Goal: Find specific page/section: Find specific page/section

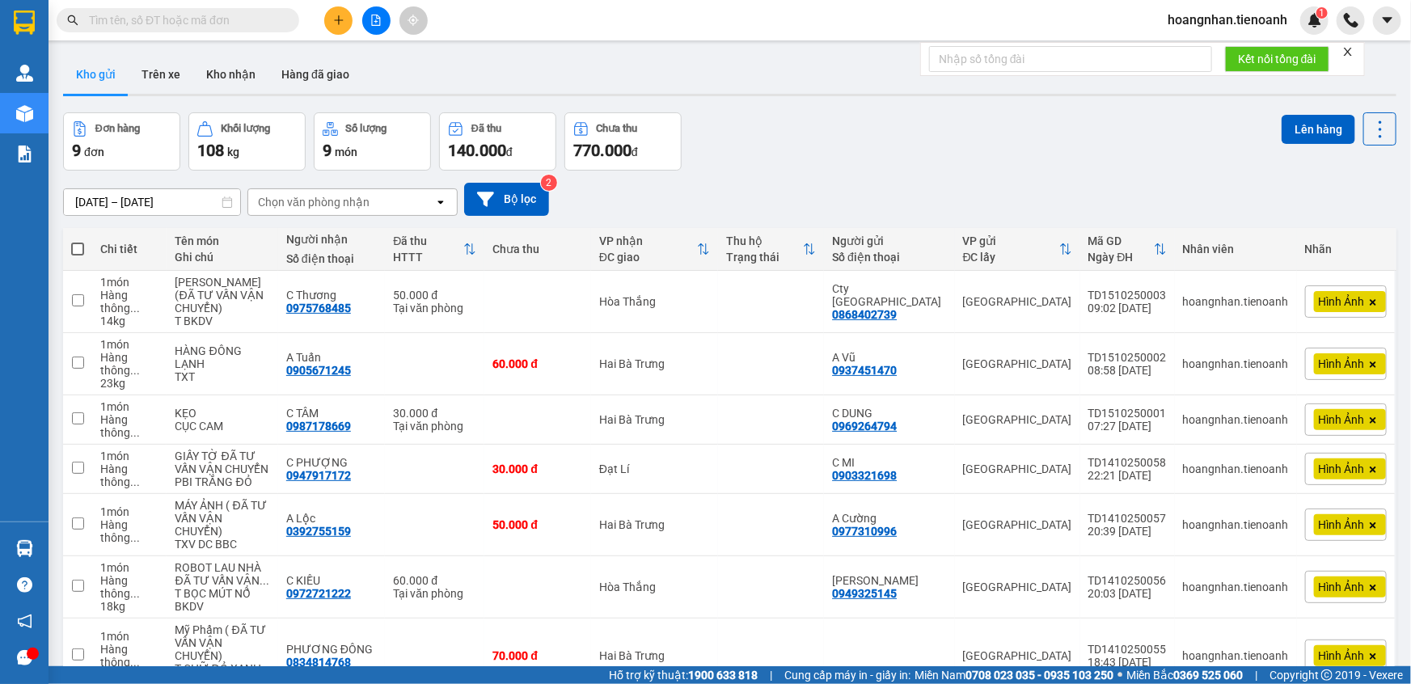
click at [1353, 56] on icon "close" at bounding box center [1347, 51] width 11 height 11
click at [1192, 23] on span "hoangnhan.tienoanh" at bounding box center [1227, 20] width 146 height 20
click at [1182, 59] on li "Đăng xuất" at bounding box center [1226, 50] width 147 height 26
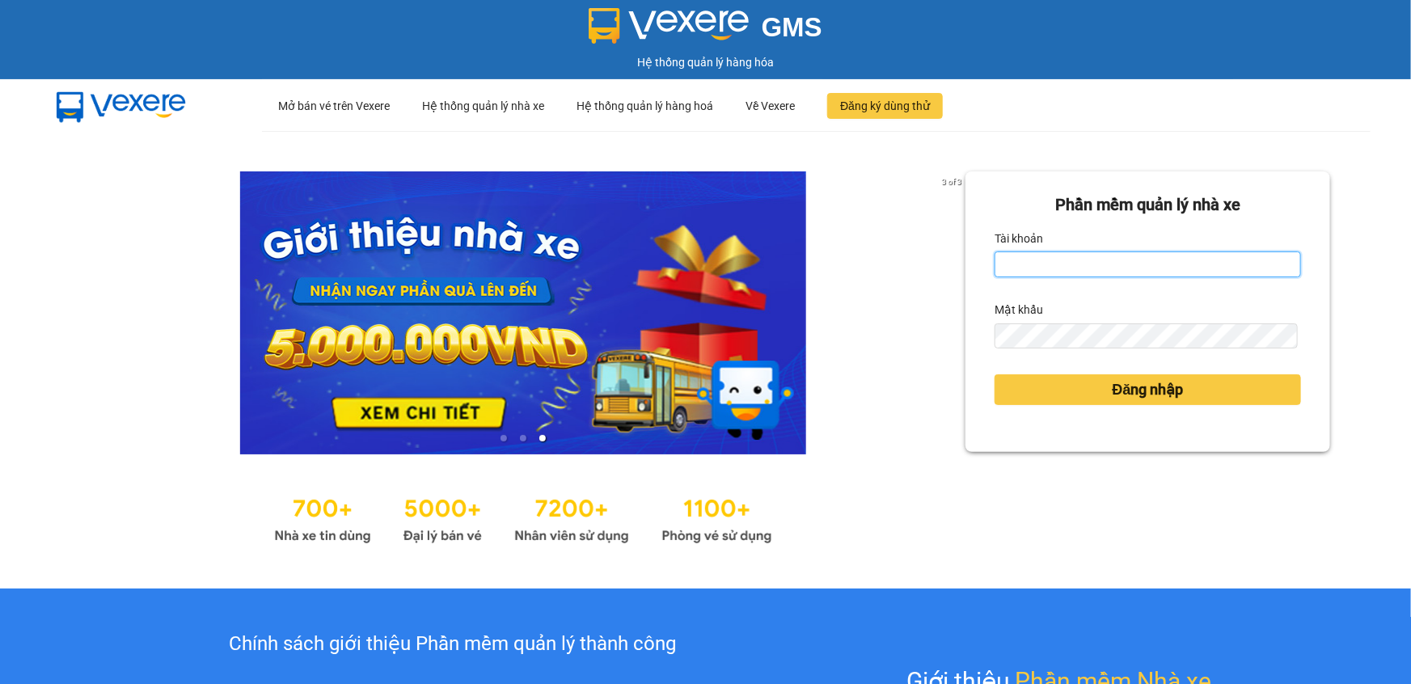
click at [1023, 262] on input "Tài khoản" at bounding box center [1147, 264] width 306 height 26
type input "thanhhieu.tienoanh"
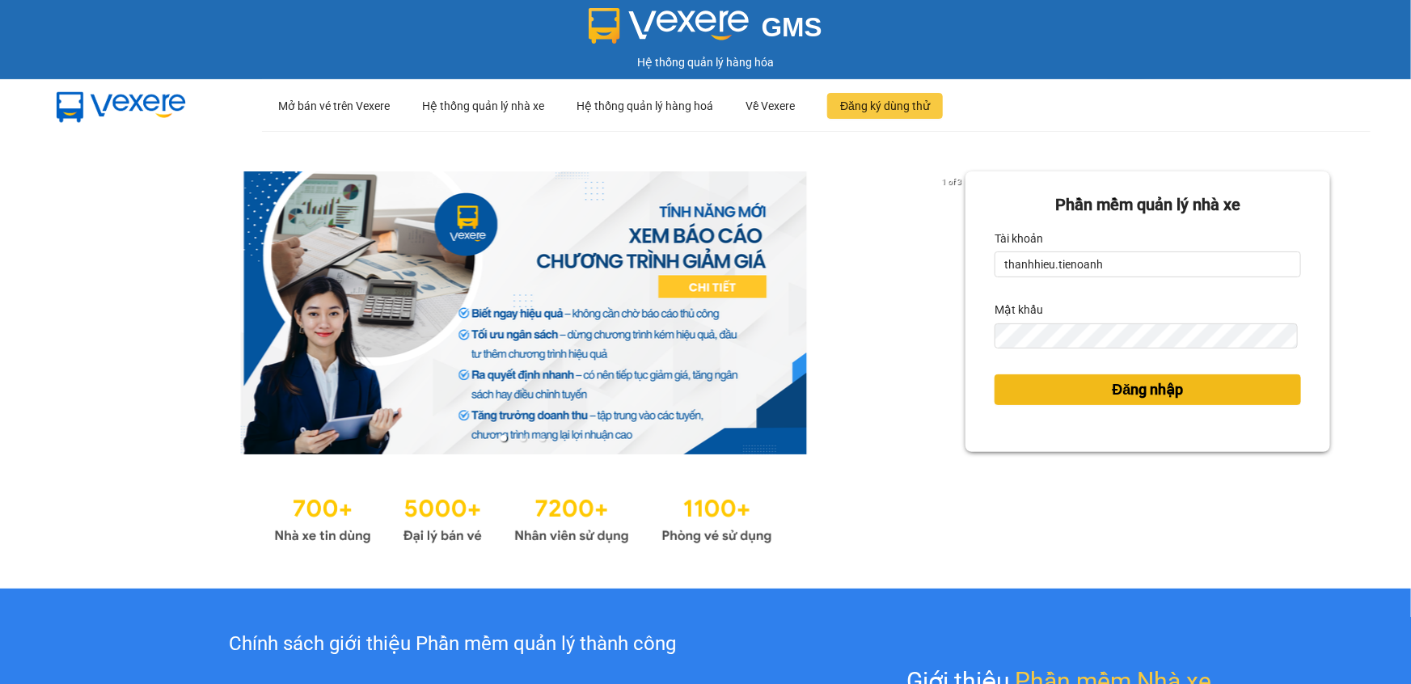
click at [1145, 382] on span "Đăng nhập" at bounding box center [1147, 389] width 71 height 23
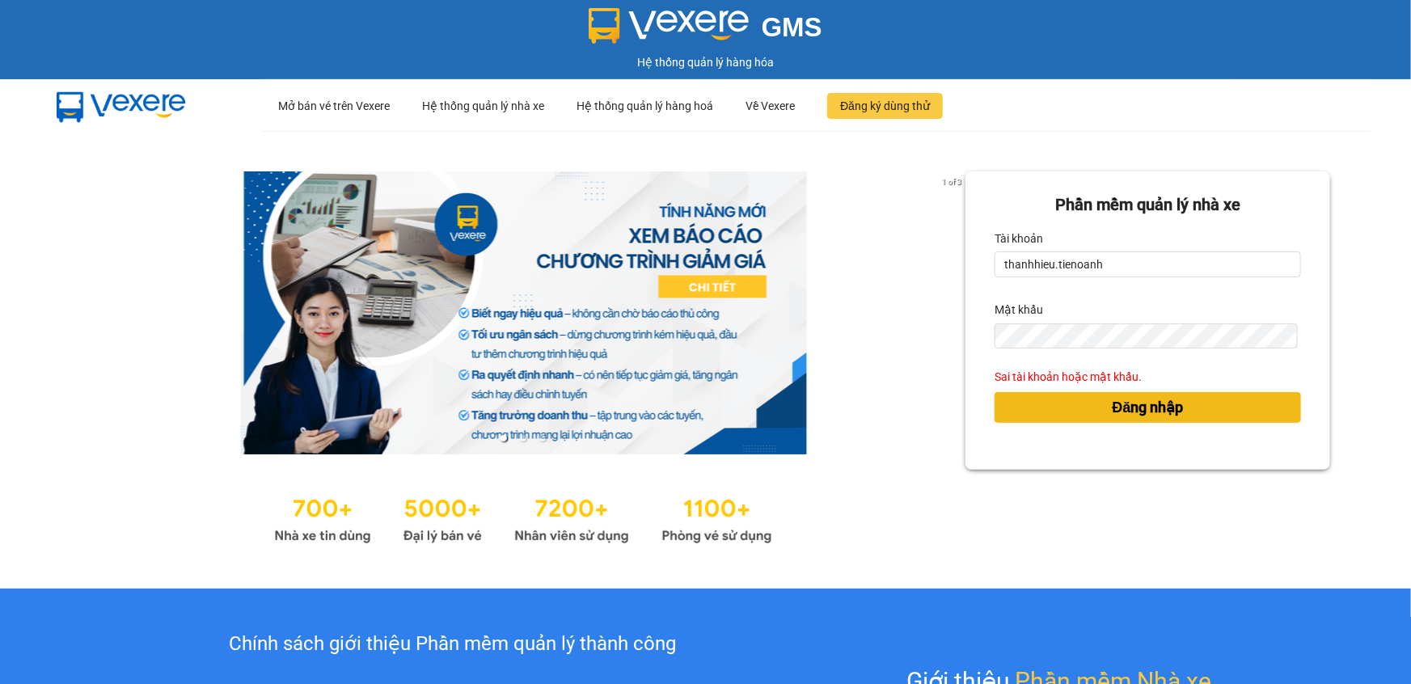
click at [1112, 403] on span "Đăng nhập" at bounding box center [1147, 407] width 71 height 23
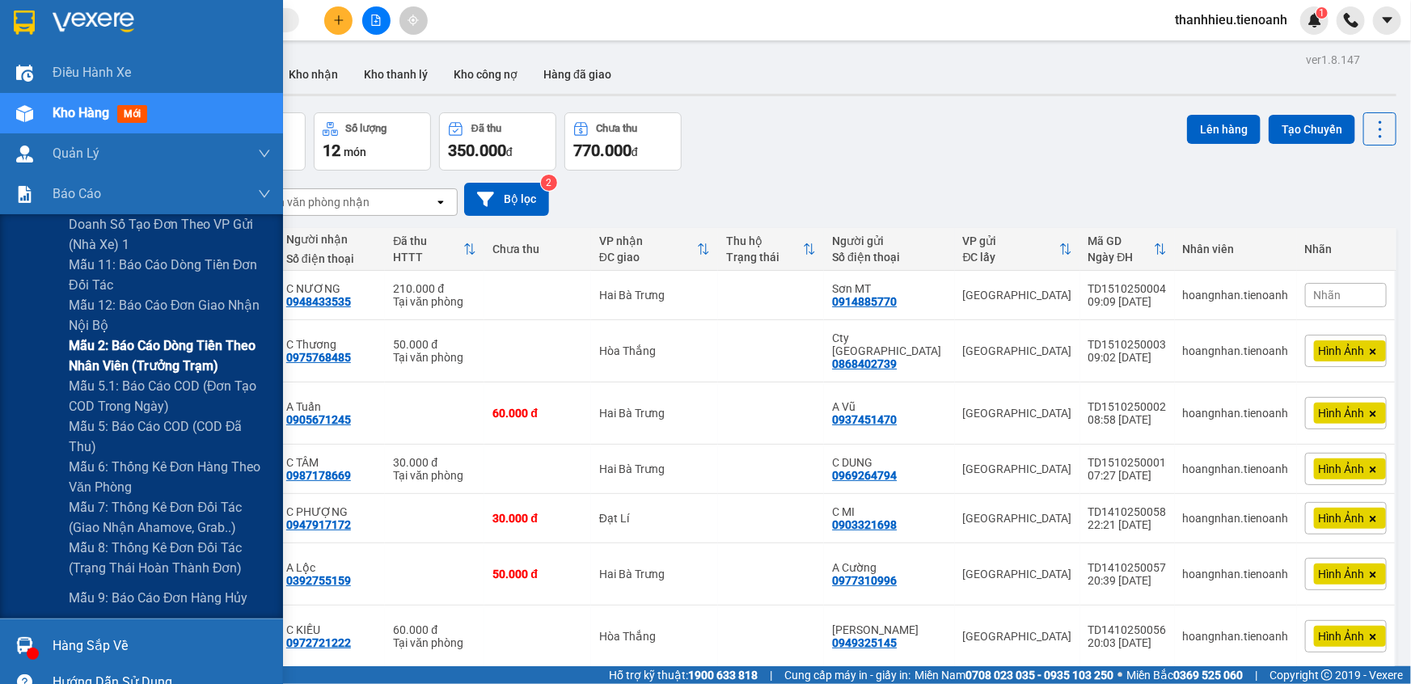
click at [149, 360] on span "Mẫu 2: Báo cáo dòng tiền theo nhân viên (Trưởng Trạm)" at bounding box center [170, 355] width 202 height 40
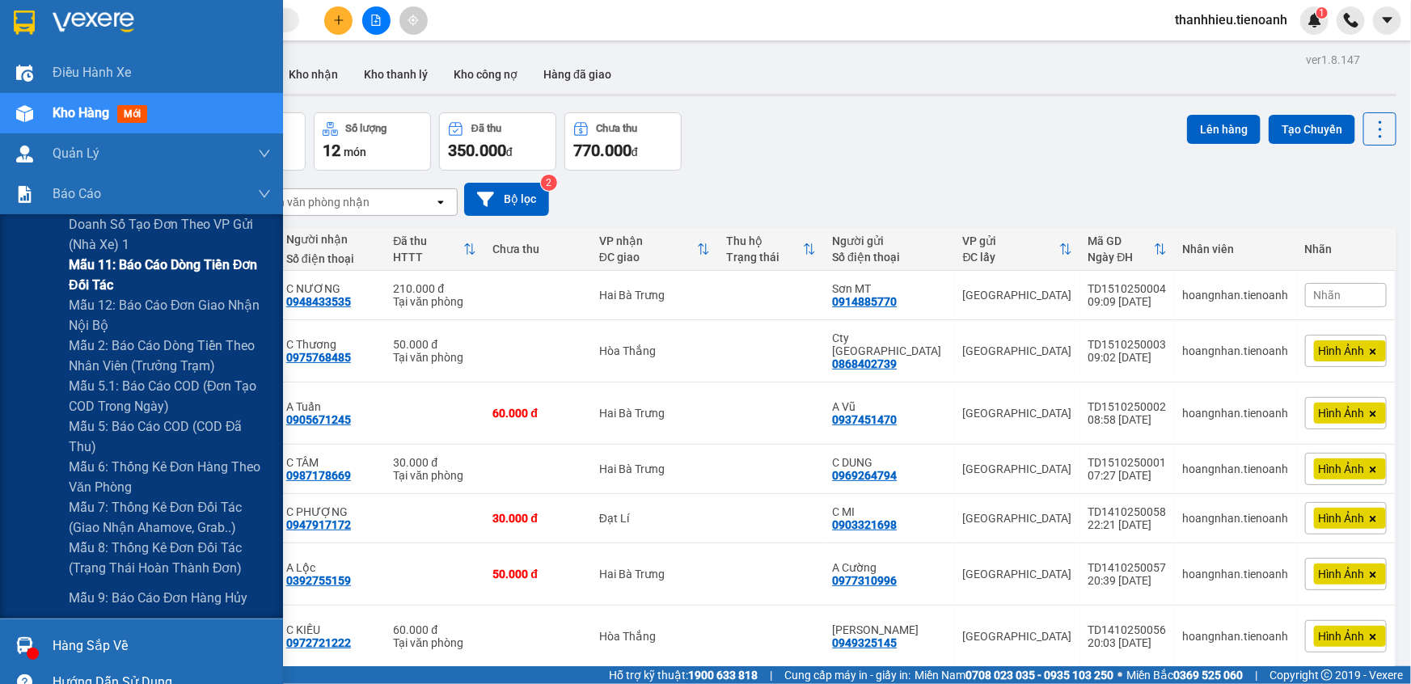
click at [146, 276] on span "Mẫu 11: Báo cáo dòng tiền đơn đối tác" at bounding box center [170, 275] width 202 height 40
